Goal: Task Accomplishment & Management: Use online tool/utility

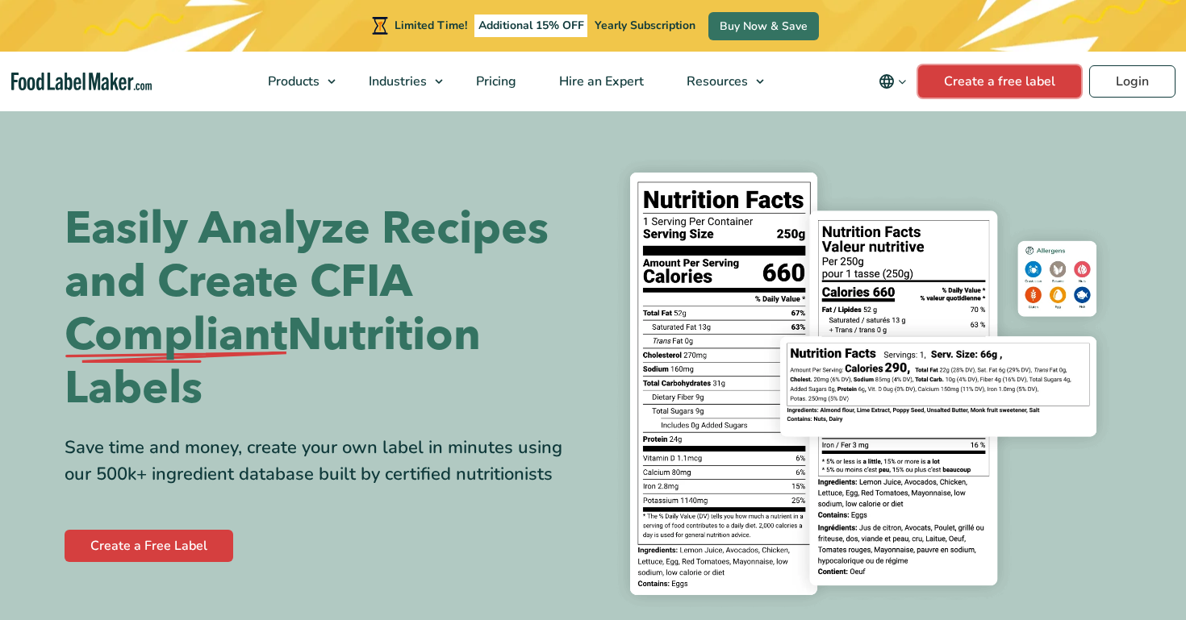
click at [1005, 71] on link "Create a free label" at bounding box center [999, 81] width 163 height 32
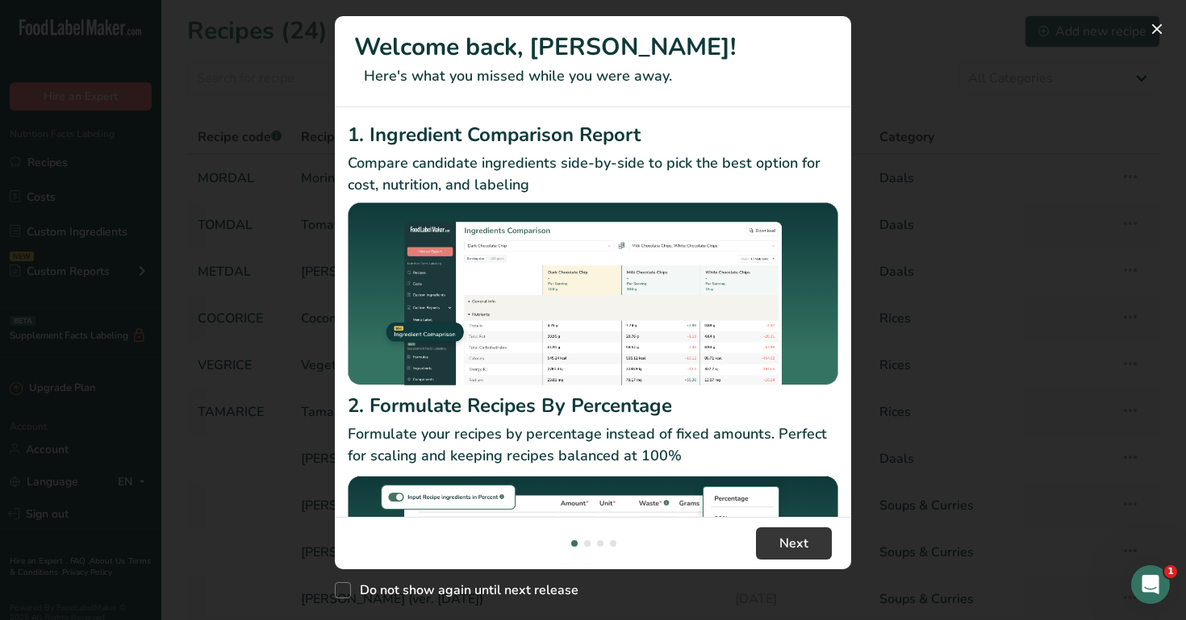
click at [856, 106] on div "New Features" at bounding box center [593, 310] width 1186 height 620
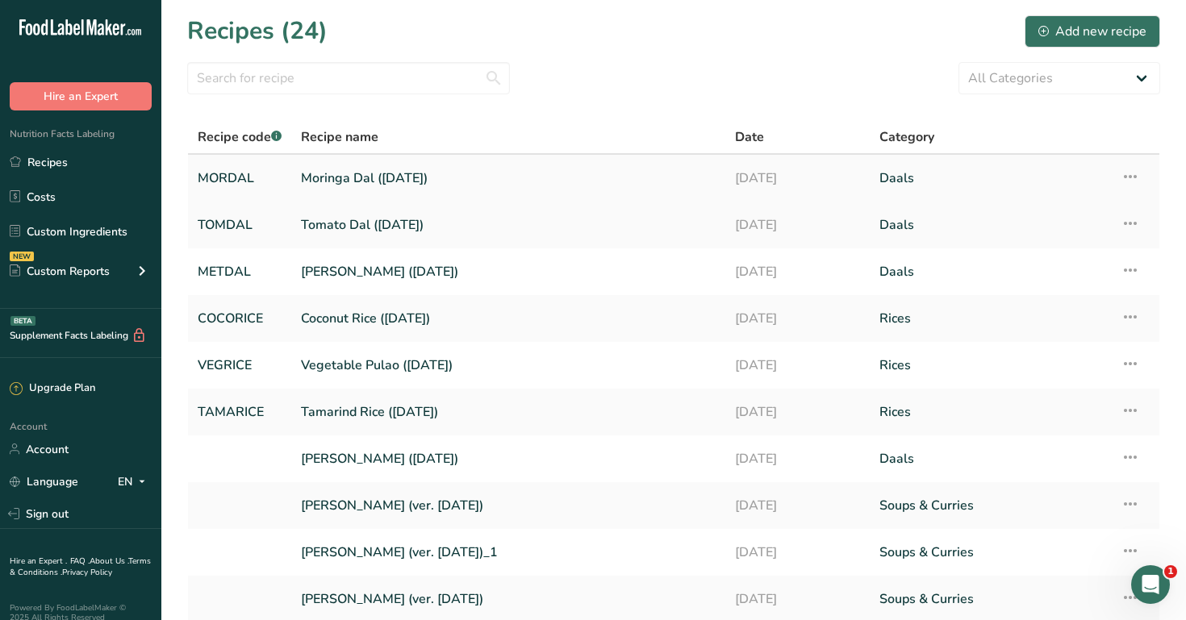
click at [442, 173] on link "Moringa Dal (07-09-25)" at bounding box center [508, 178] width 415 height 34
click at [423, 187] on link "Moringa Dal (07-09-25)" at bounding box center [508, 178] width 415 height 34
click at [418, 240] on link "Tomato Dal (07-09-25)" at bounding box center [508, 225] width 415 height 34
click at [418, 262] on link "Methi Dal (07-09-25)" at bounding box center [508, 272] width 415 height 34
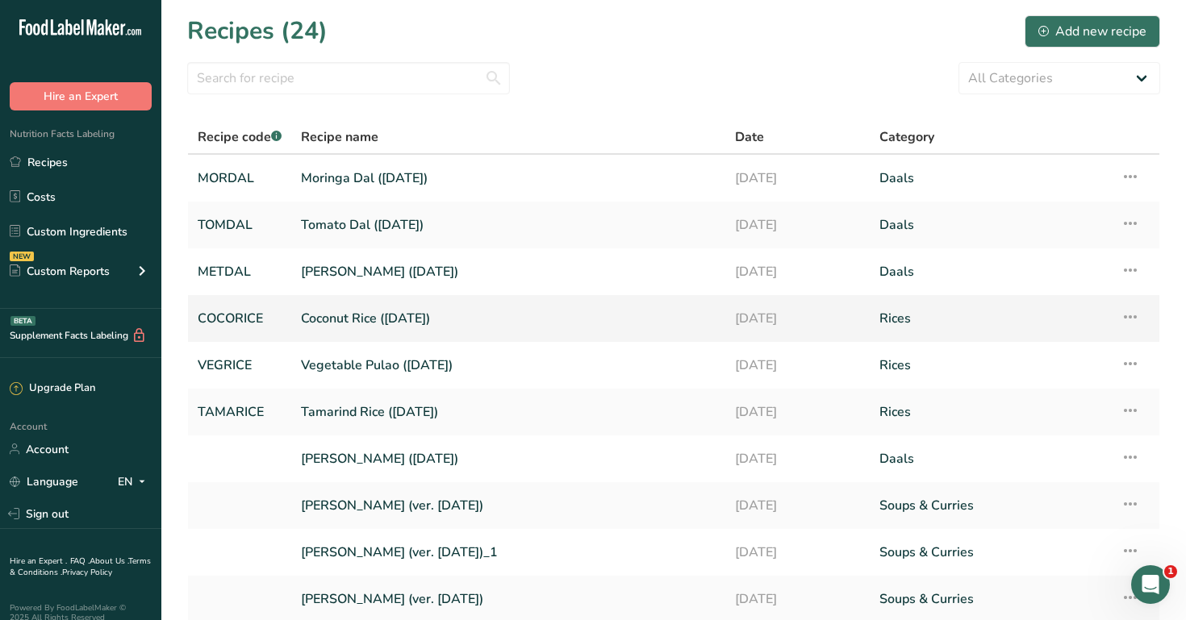
click at [418, 325] on link "Coconut Rice (07-09-25)" at bounding box center [508, 319] width 415 height 34
click at [418, 353] on link "Vegetable Pulao (07-09-25)" at bounding box center [508, 365] width 415 height 34
click at [409, 432] on td "Tamarind Rice (07-09-25)" at bounding box center [508, 412] width 434 height 47
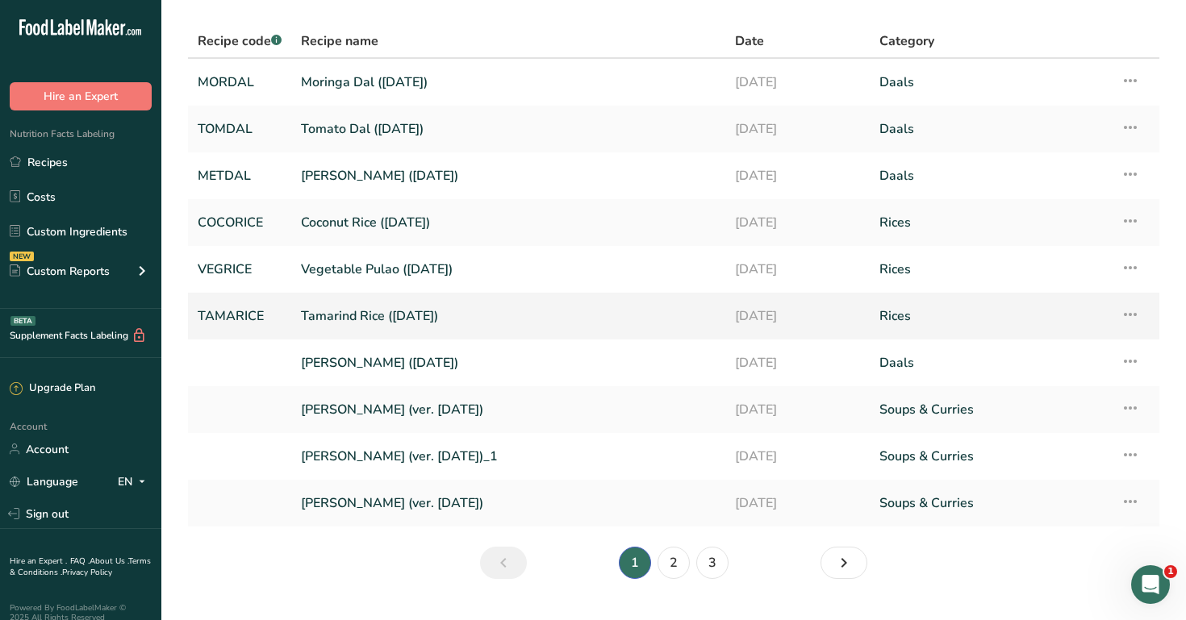
scroll to position [132, 0]
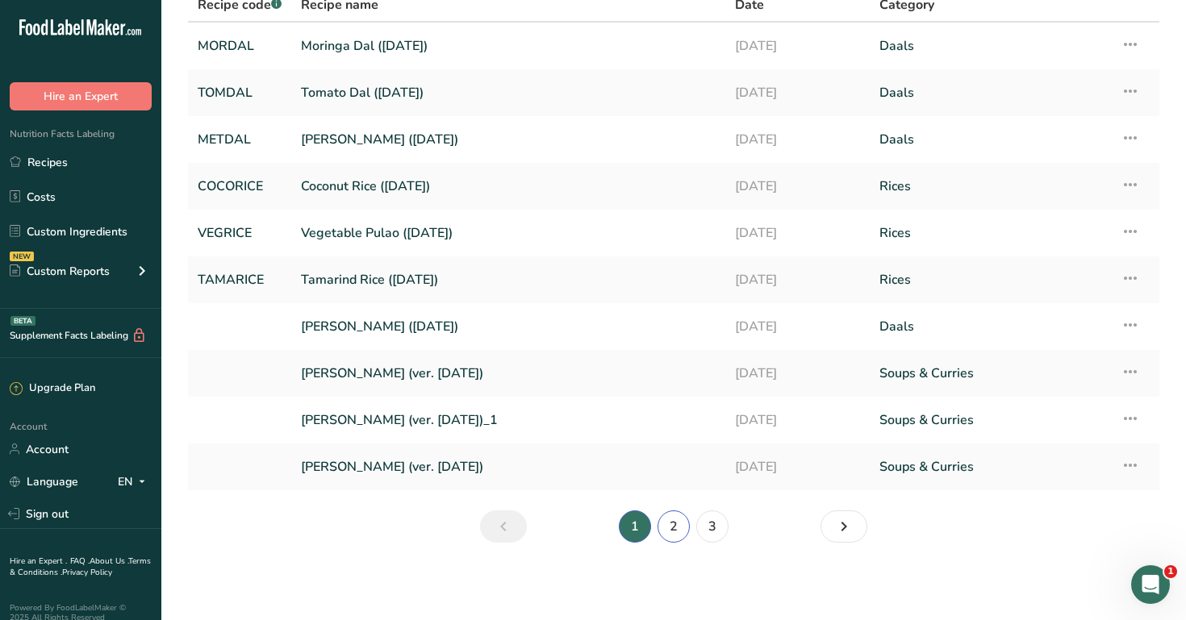
click at [672, 534] on link "2" at bounding box center [673, 527] width 32 height 32
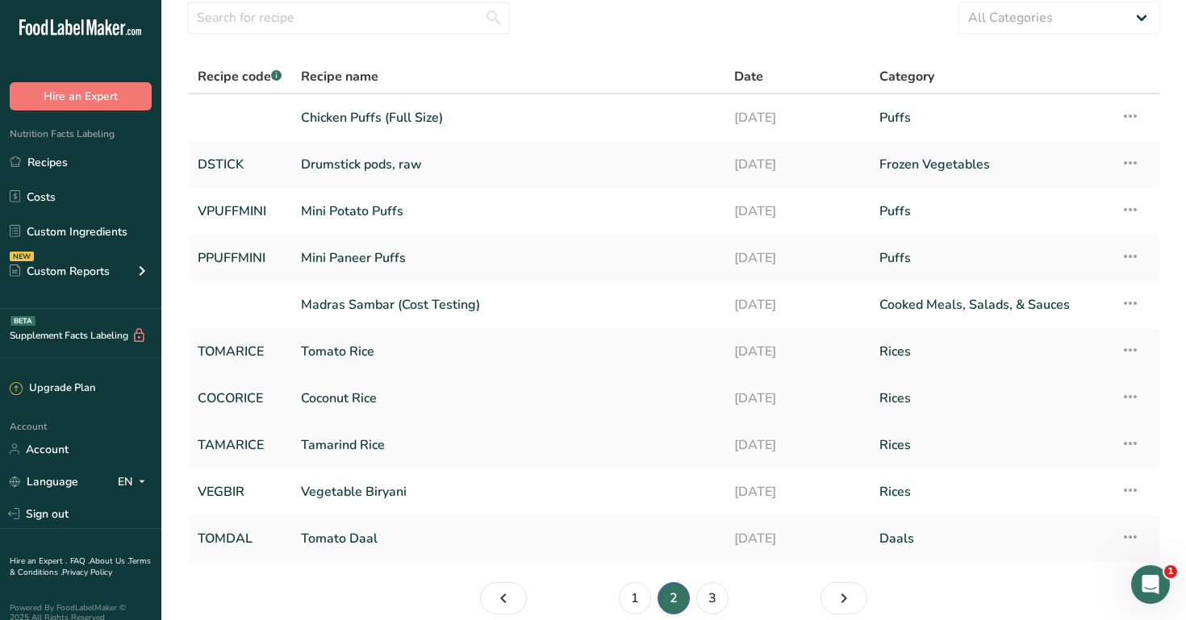
scroll to position [60, 0]
click at [495, 262] on link "Mini Paneer Puffs" at bounding box center [508, 259] width 414 height 34
click at [491, 219] on link "Mini Potato Puffs" at bounding box center [508, 212] width 414 height 34
click at [545, 125] on link "Chicken Puffs (Full Size)" at bounding box center [508, 119] width 414 height 34
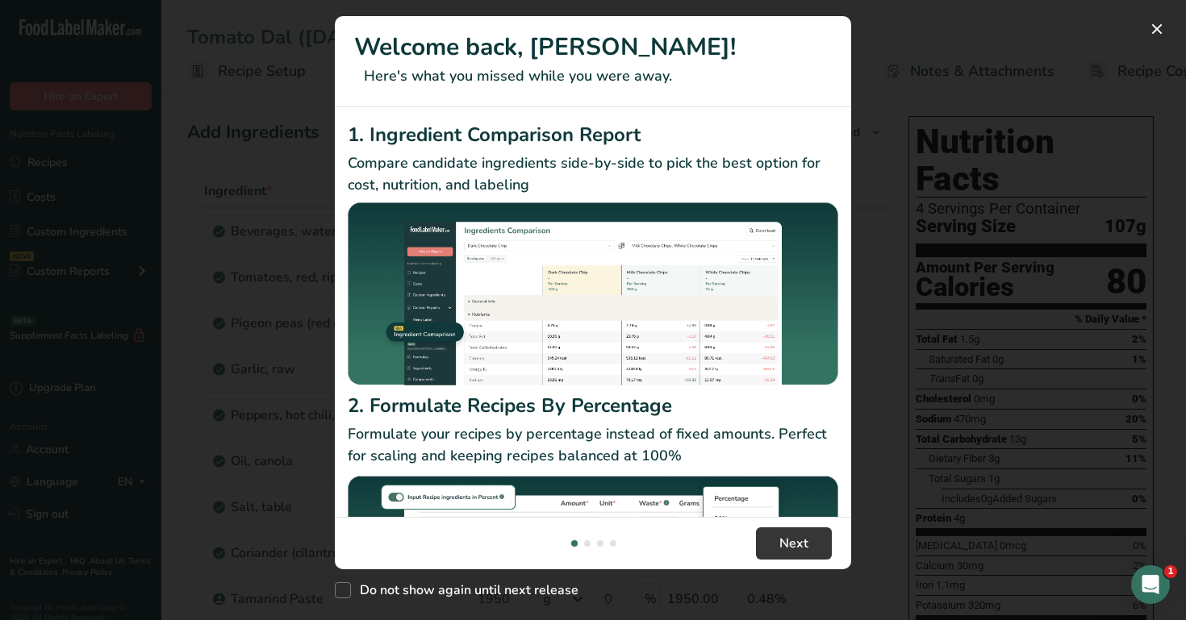
click at [215, 351] on div "New Features" at bounding box center [593, 310] width 1186 height 620
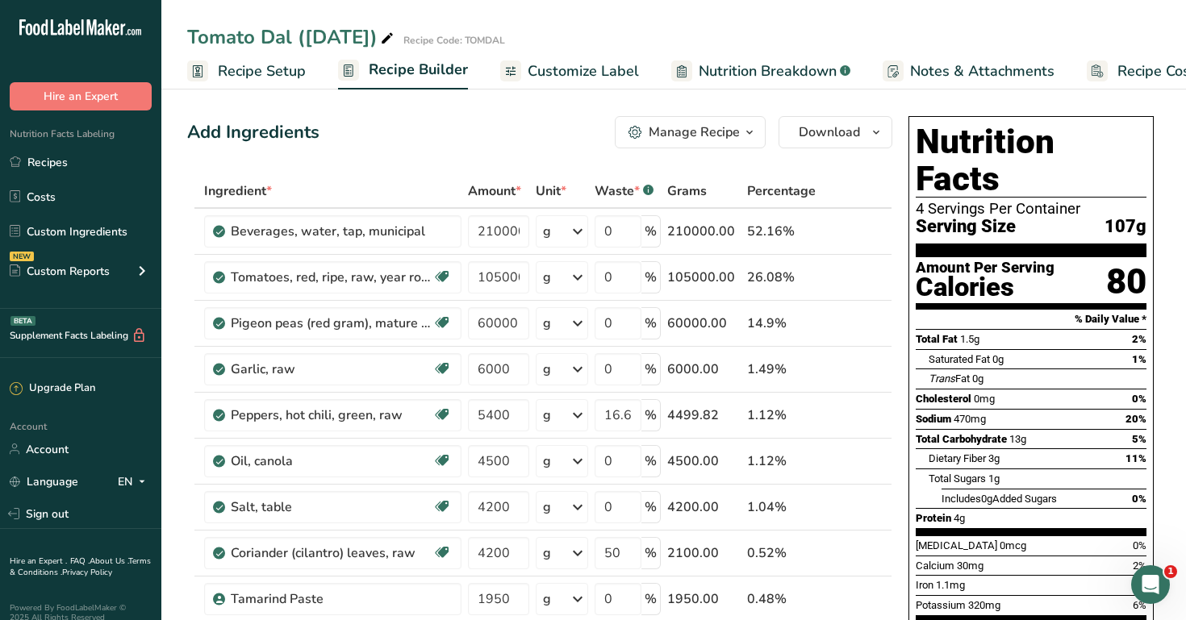
click at [202, 72] on rect at bounding box center [197, 70] width 21 height 21
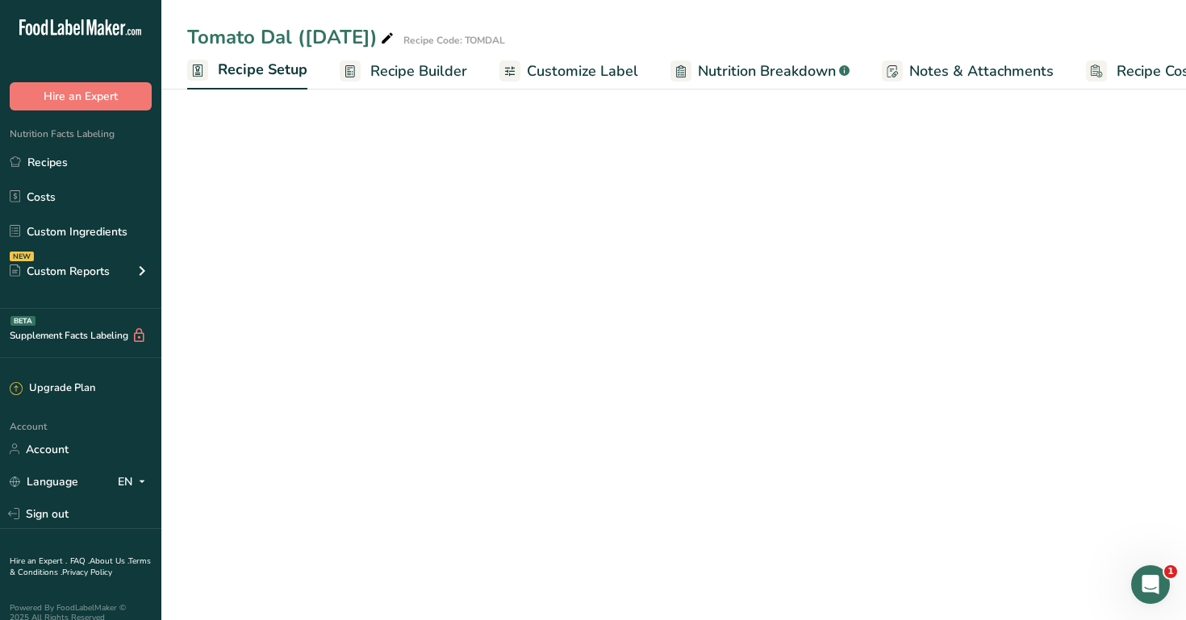
scroll to position [0, 6]
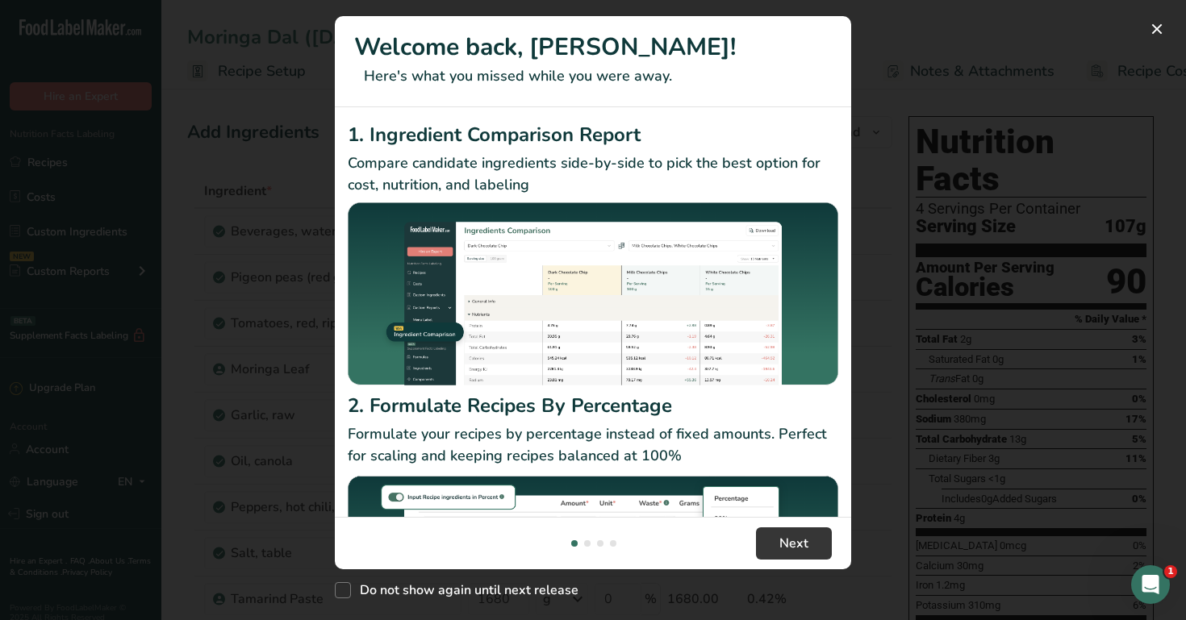
click at [962, 158] on div "New Features" at bounding box center [593, 310] width 1186 height 620
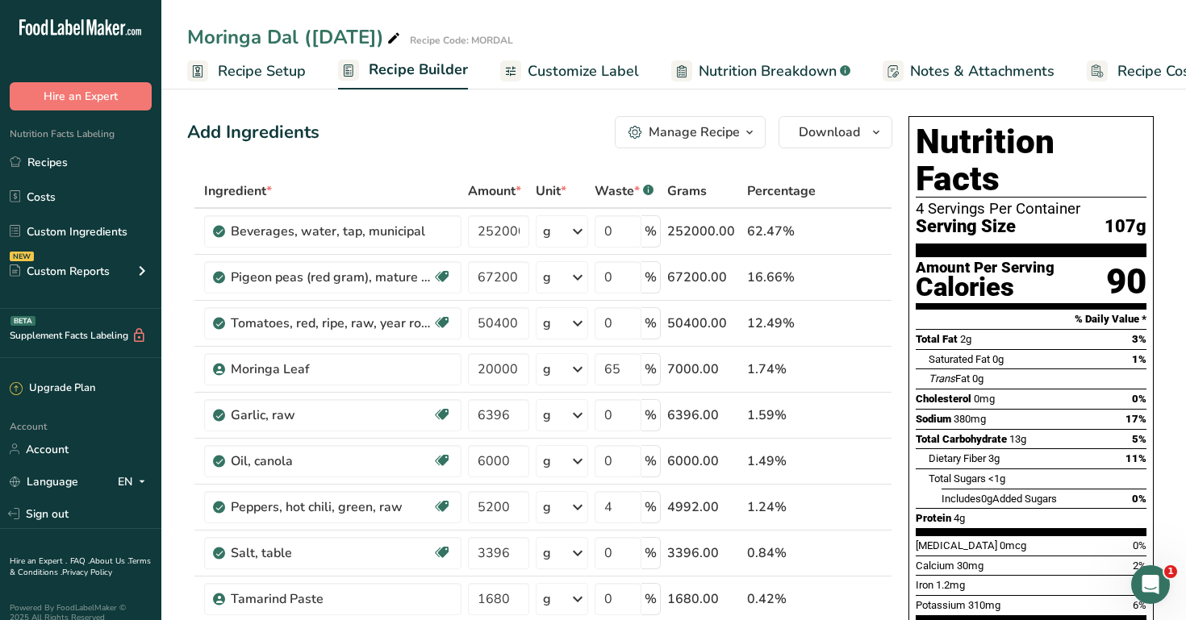
click at [261, 77] on span "Recipe Setup" at bounding box center [262, 71] width 88 height 22
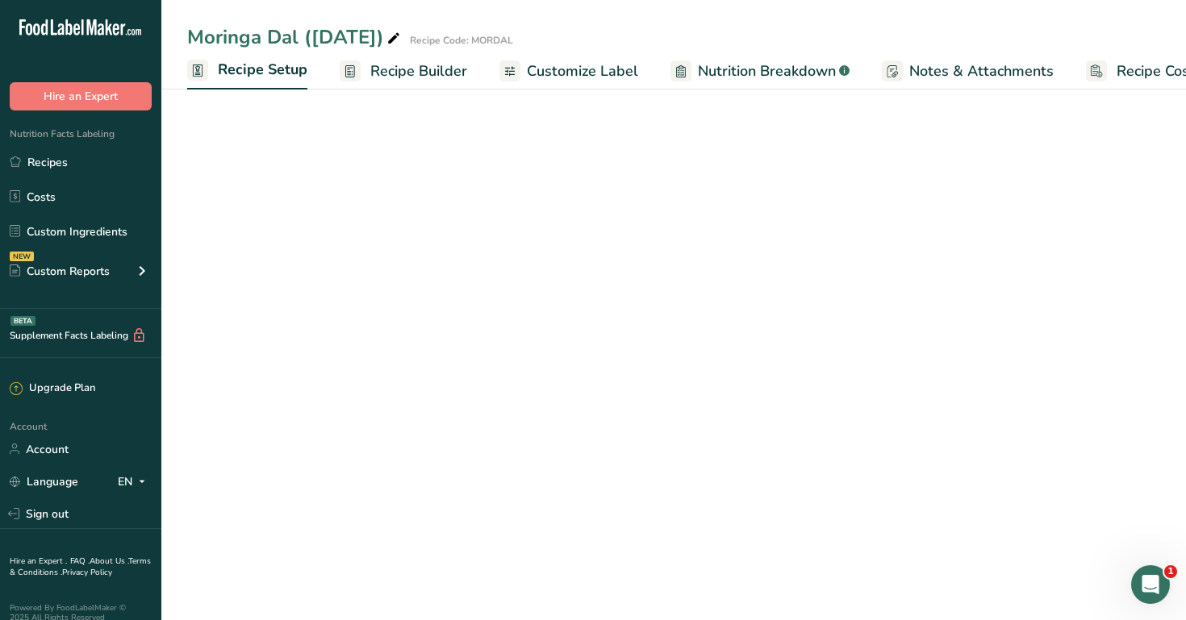
scroll to position [0, 6]
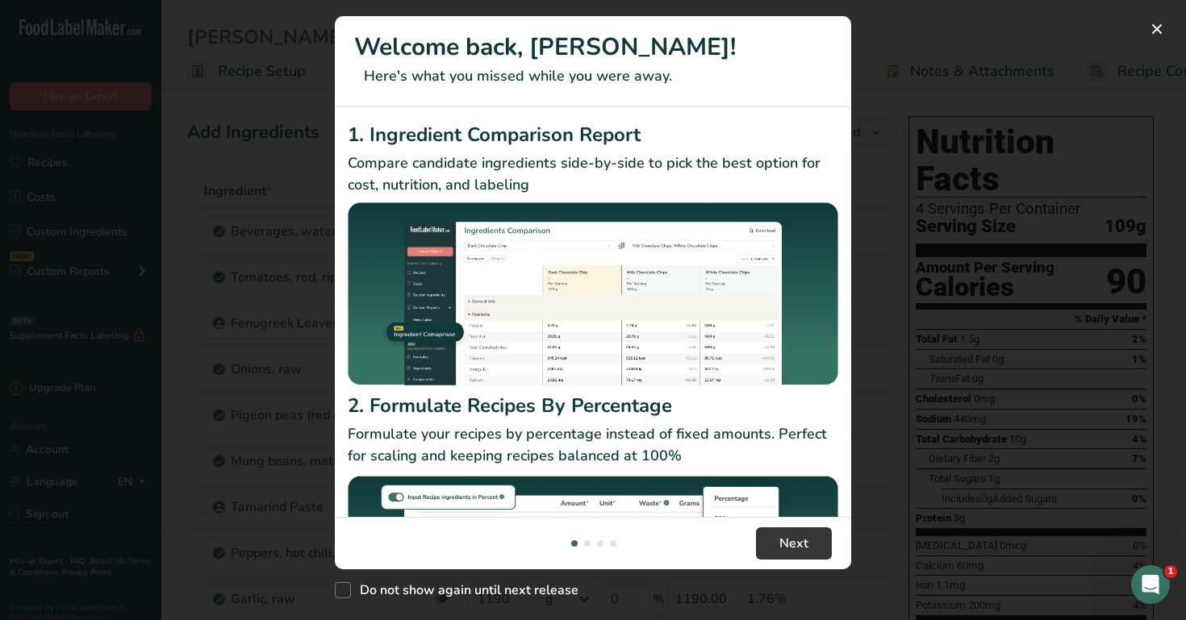
click at [283, 187] on div "New Features" at bounding box center [593, 310] width 1186 height 620
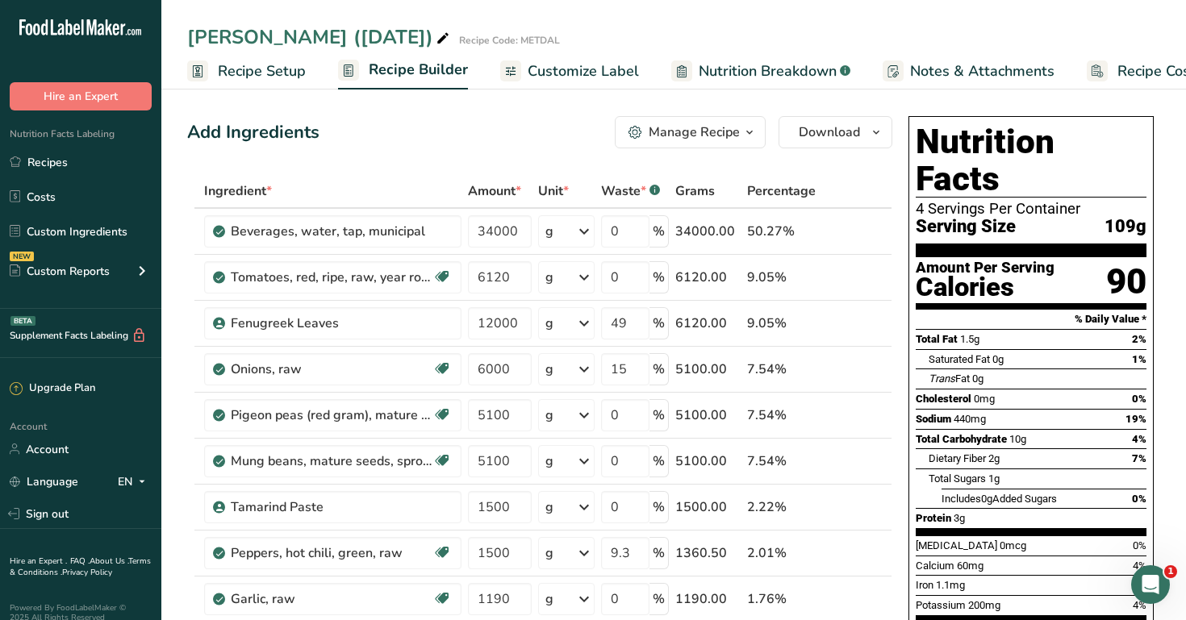
click at [246, 74] on span "Recipe Setup" at bounding box center [262, 71] width 88 height 22
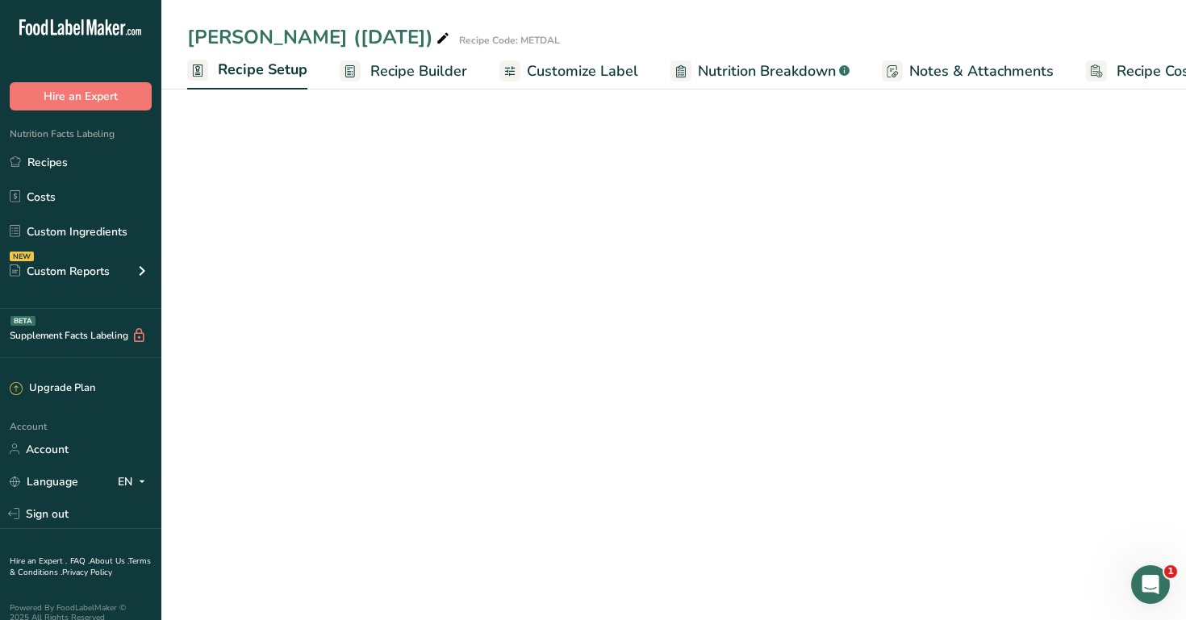
scroll to position [0, 6]
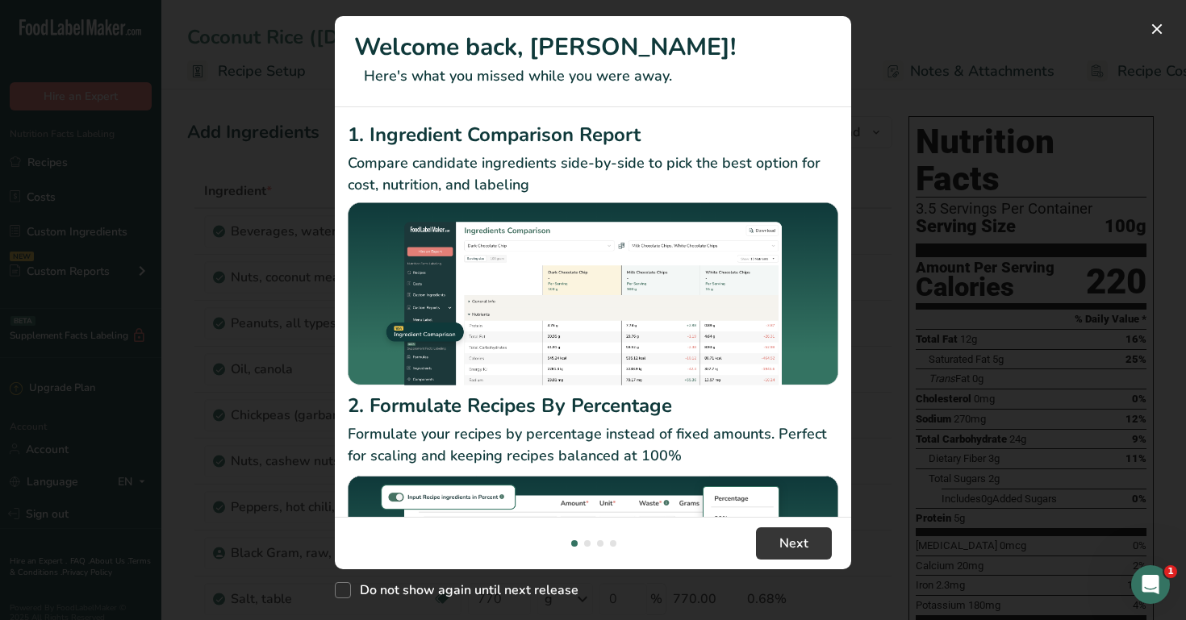
click at [968, 359] on div "New Features" at bounding box center [593, 310] width 1186 height 620
click at [852, 181] on div "New Features" at bounding box center [593, 310] width 1186 height 620
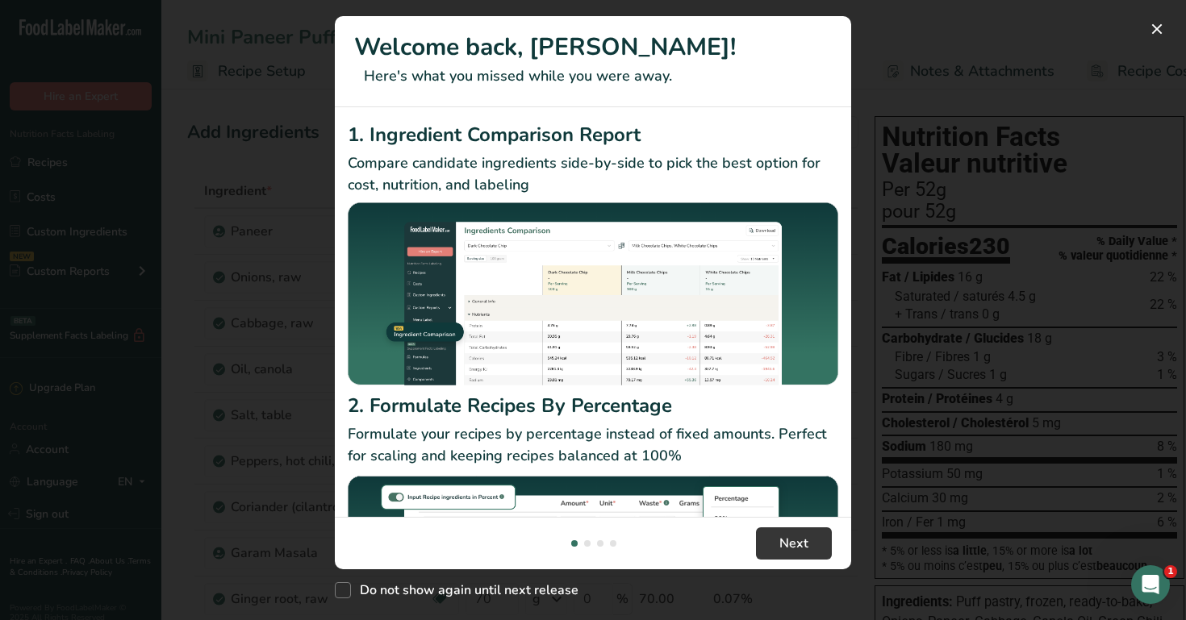
click at [931, 191] on div "New Features" at bounding box center [593, 310] width 1186 height 620
click at [1013, 244] on div "New Features" at bounding box center [593, 310] width 1186 height 620
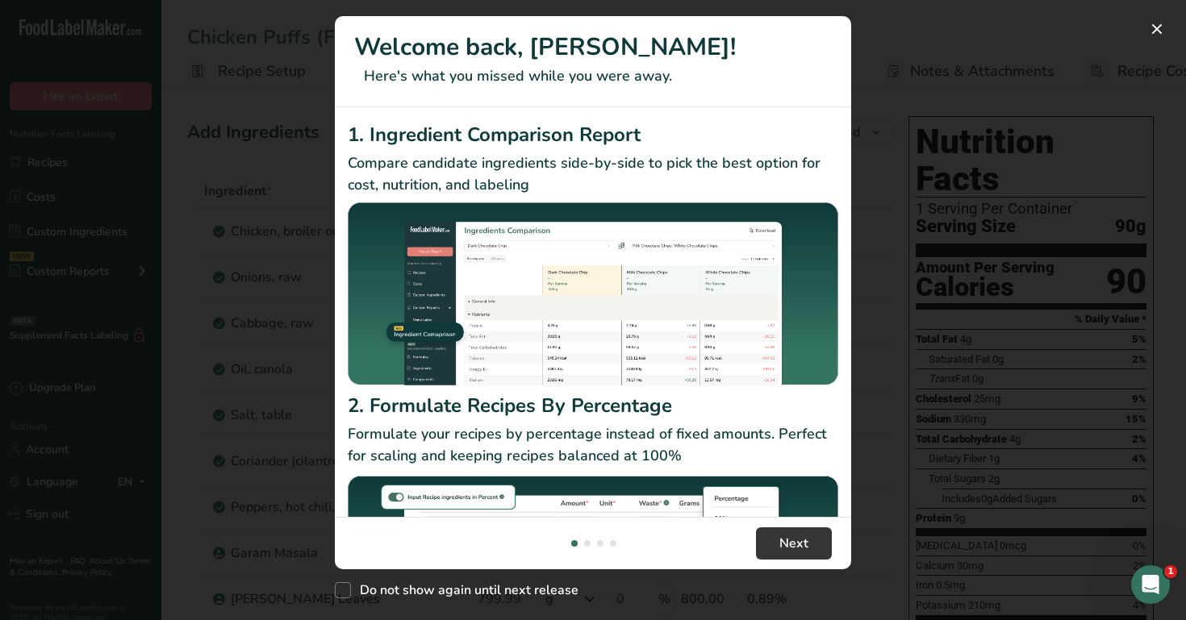
click at [1007, 241] on div "New Features" at bounding box center [593, 310] width 1186 height 620
